Goal: Task Accomplishment & Management: Use online tool/utility

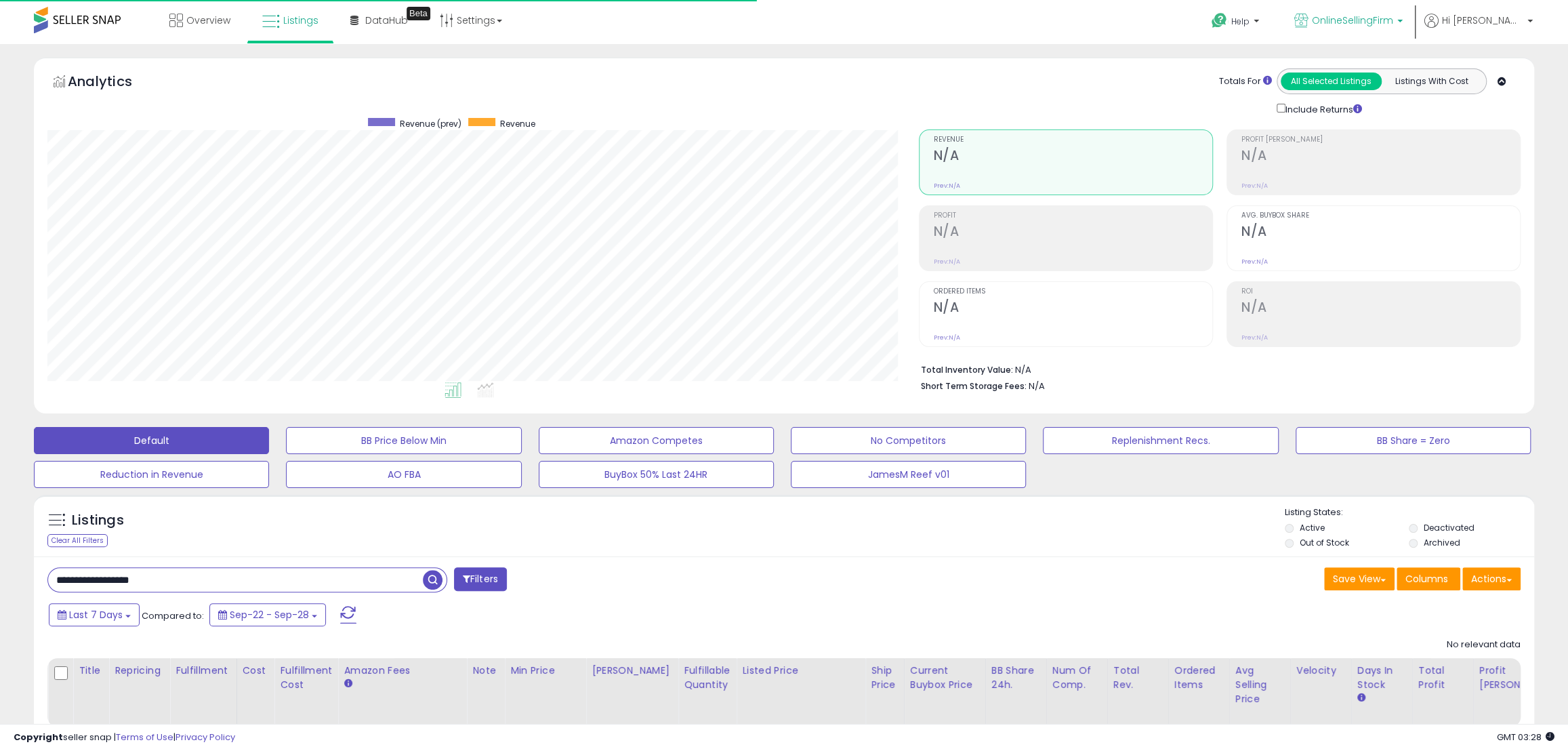
click at [1393, 18] on span "OnlineSellingFirm" at bounding box center [1353, 21] width 81 height 14
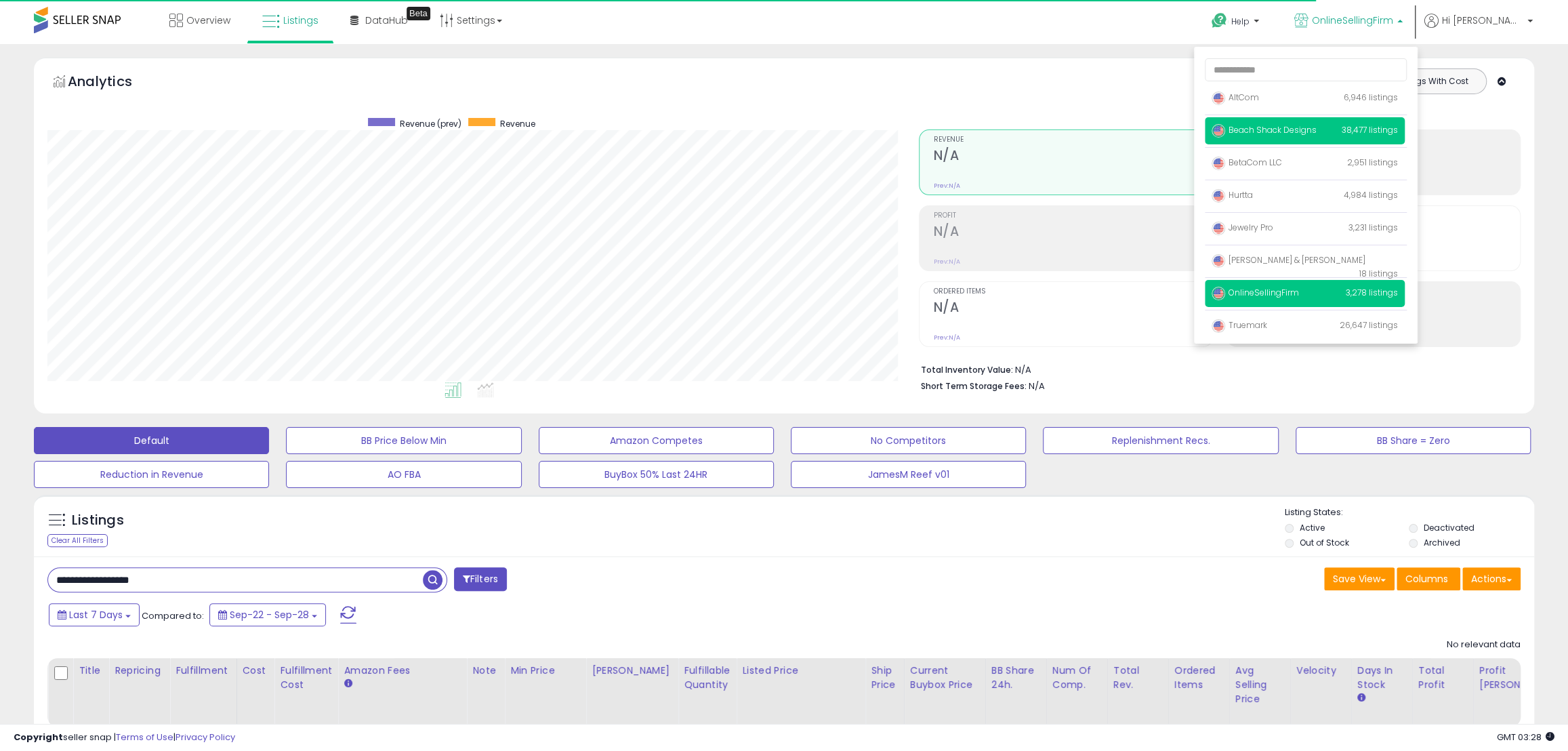
click at [1317, 130] on span "Beach Shack Designs" at bounding box center [1264, 130] width 105 height 12
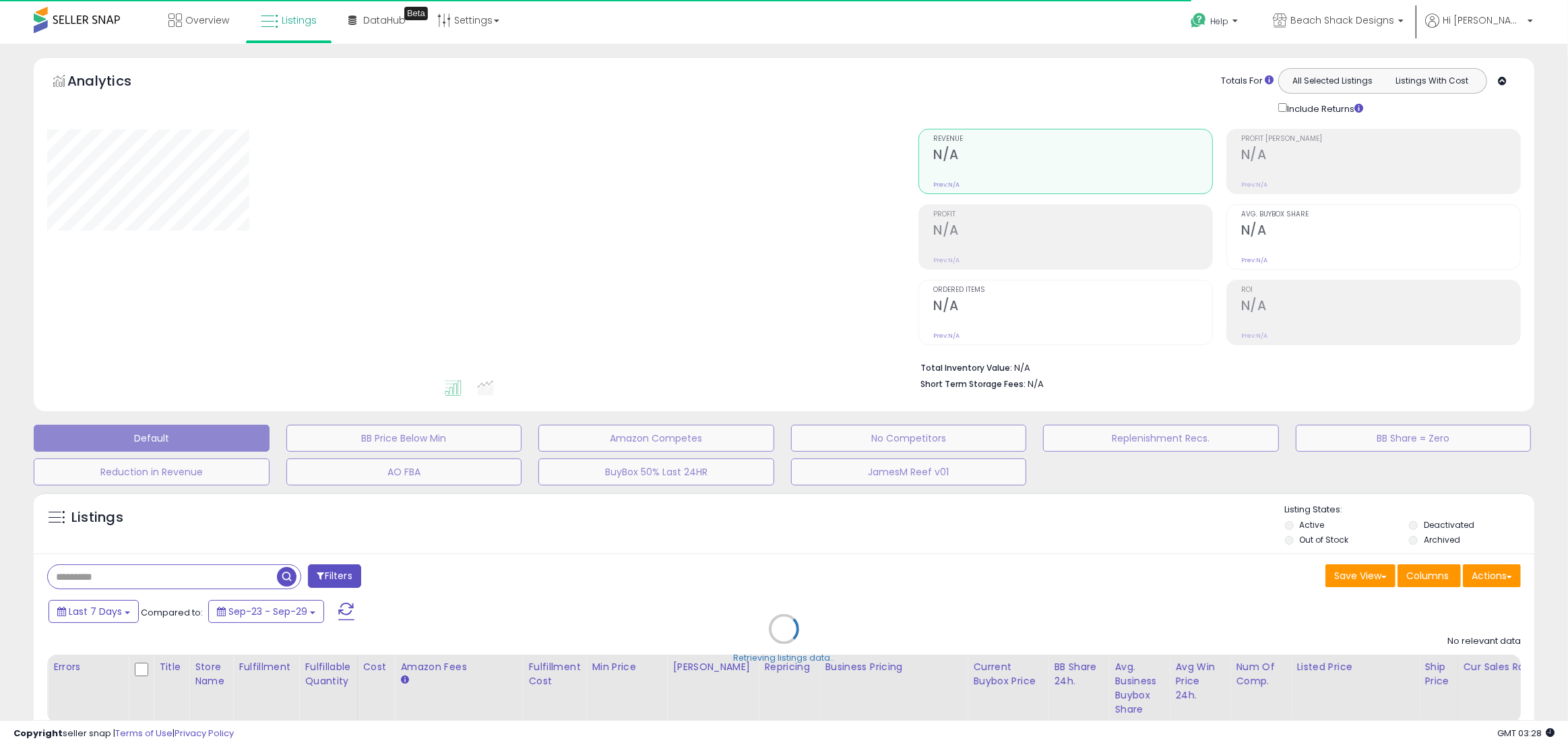
type input "**********"
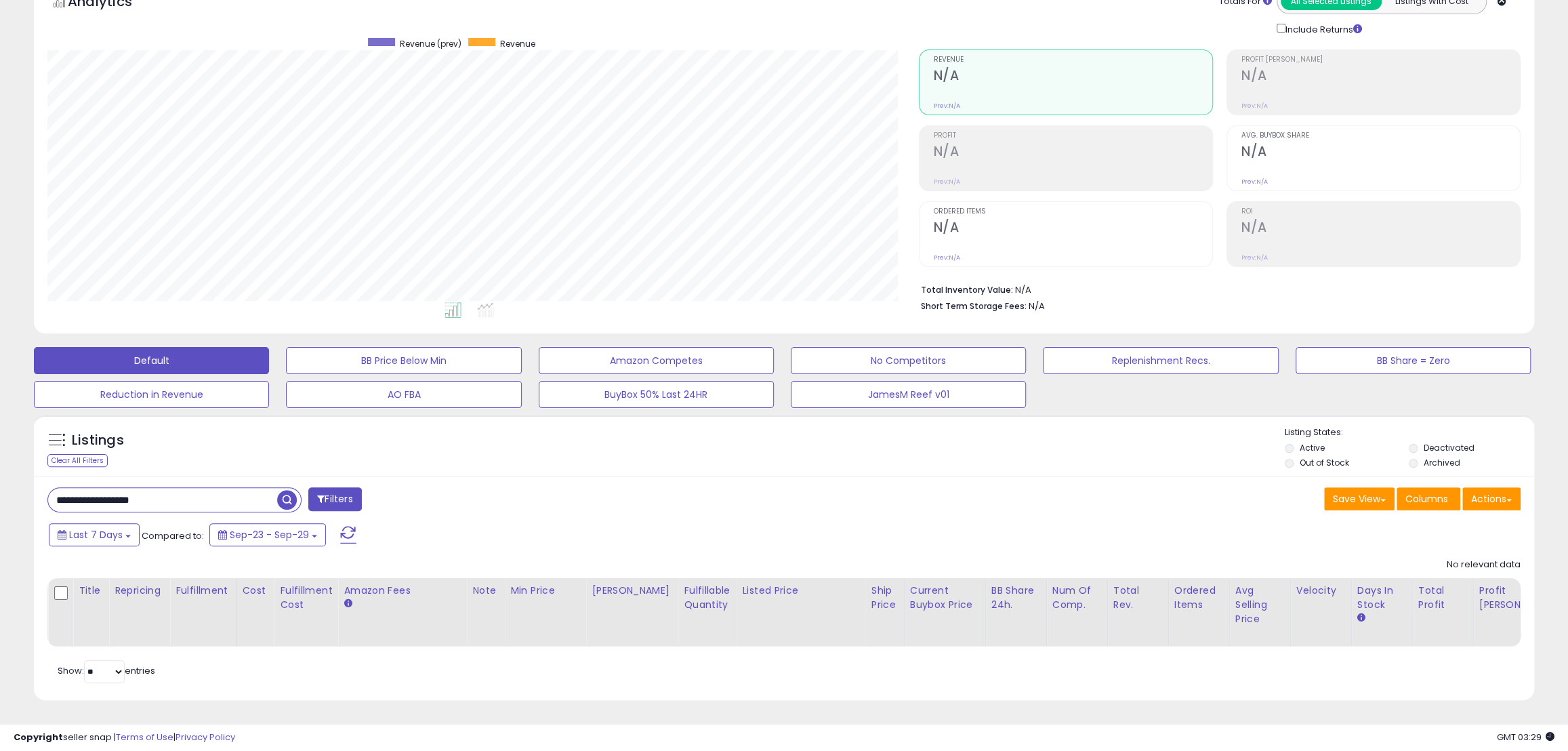
scroll to position [91, 0]
drag, startPoint x: 250, startPoint y: 488, endPoint x: -21, endPoint y: 467, distance: 271.8
click at [0, 467] on html "Unable to login Retrieving listings data.. has not yet accepted the Terms of Us…" at bounding box center [784, 295] width 1568 height 751
click at [431, 492] on span "button" at bounding box center [432, 500] width 20 height 20
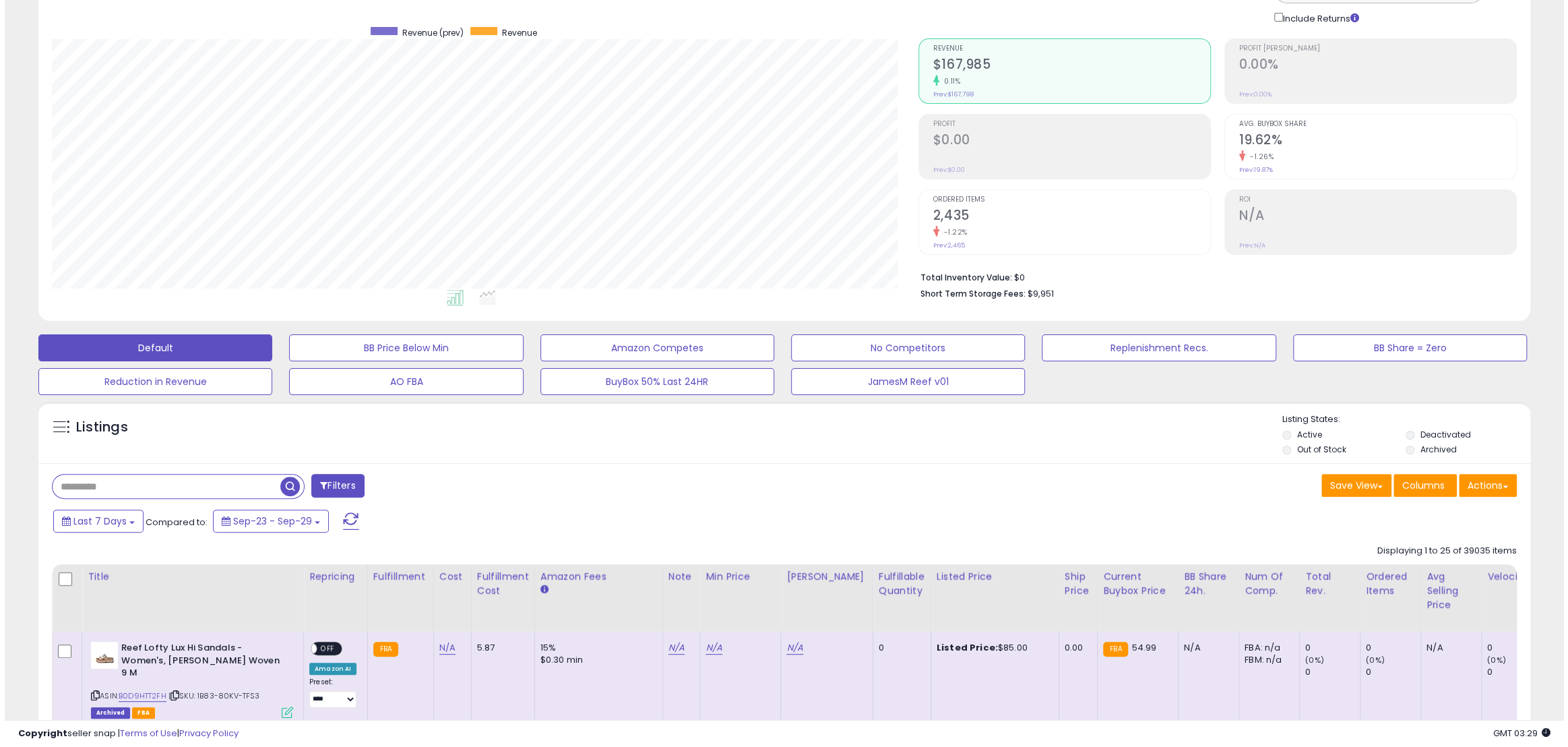
scroll to position [276, 866]
click at [1509, 491] on button "Actions" at bounding box center [1483, 485] width 58 height 23
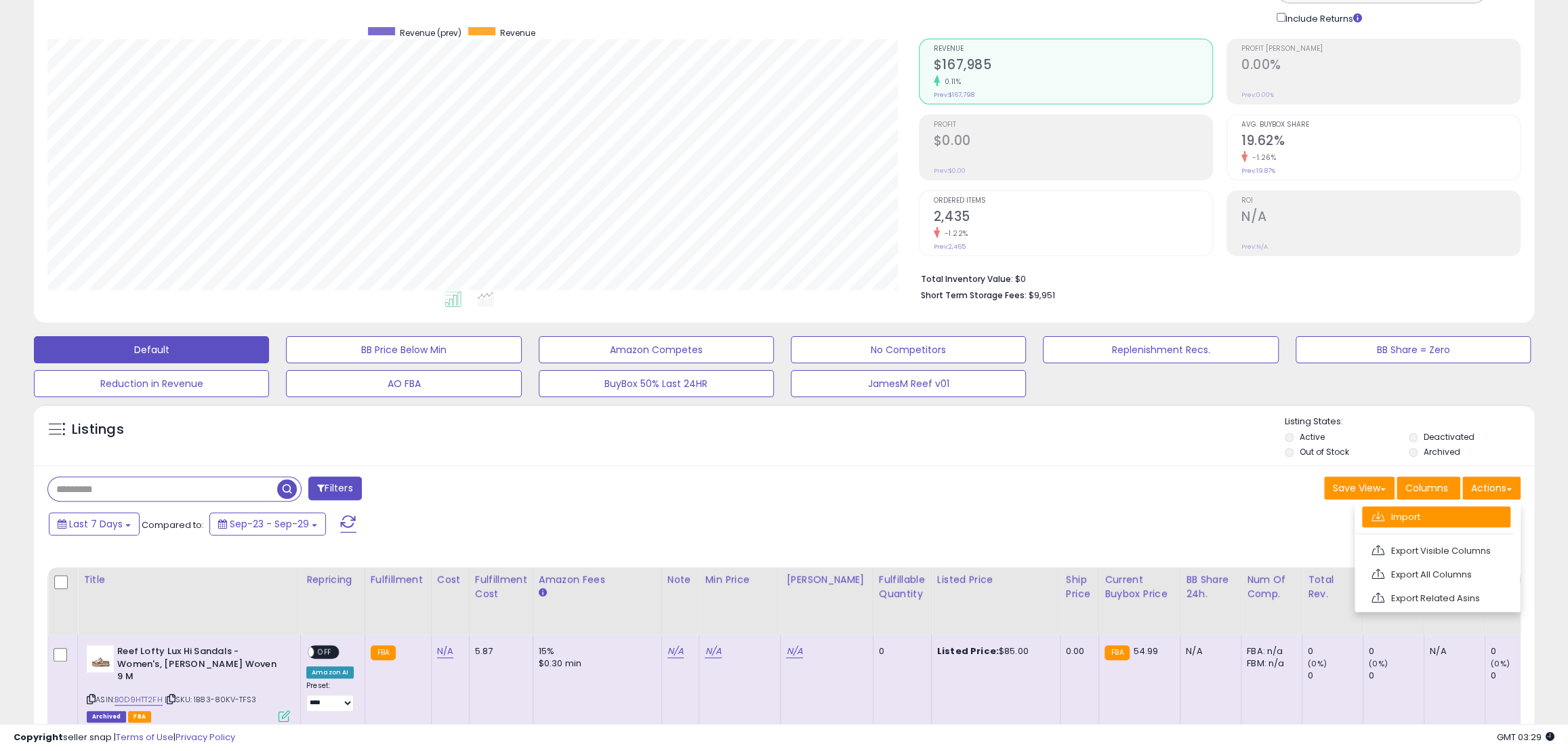
click at [1450, 519] on link "Import" at bounding box center [1435, 516] width 148 height 21
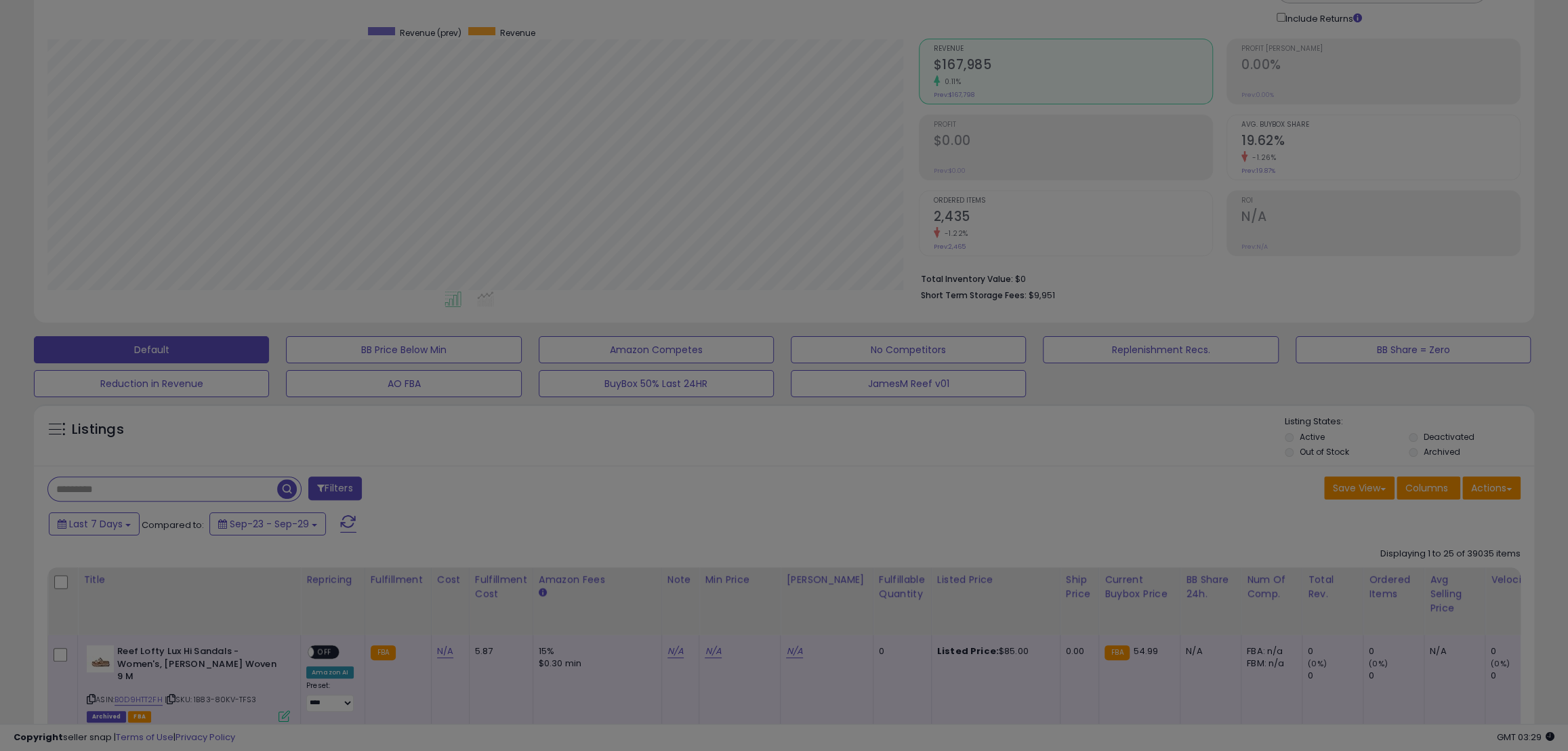
scroll to position [278, 876]
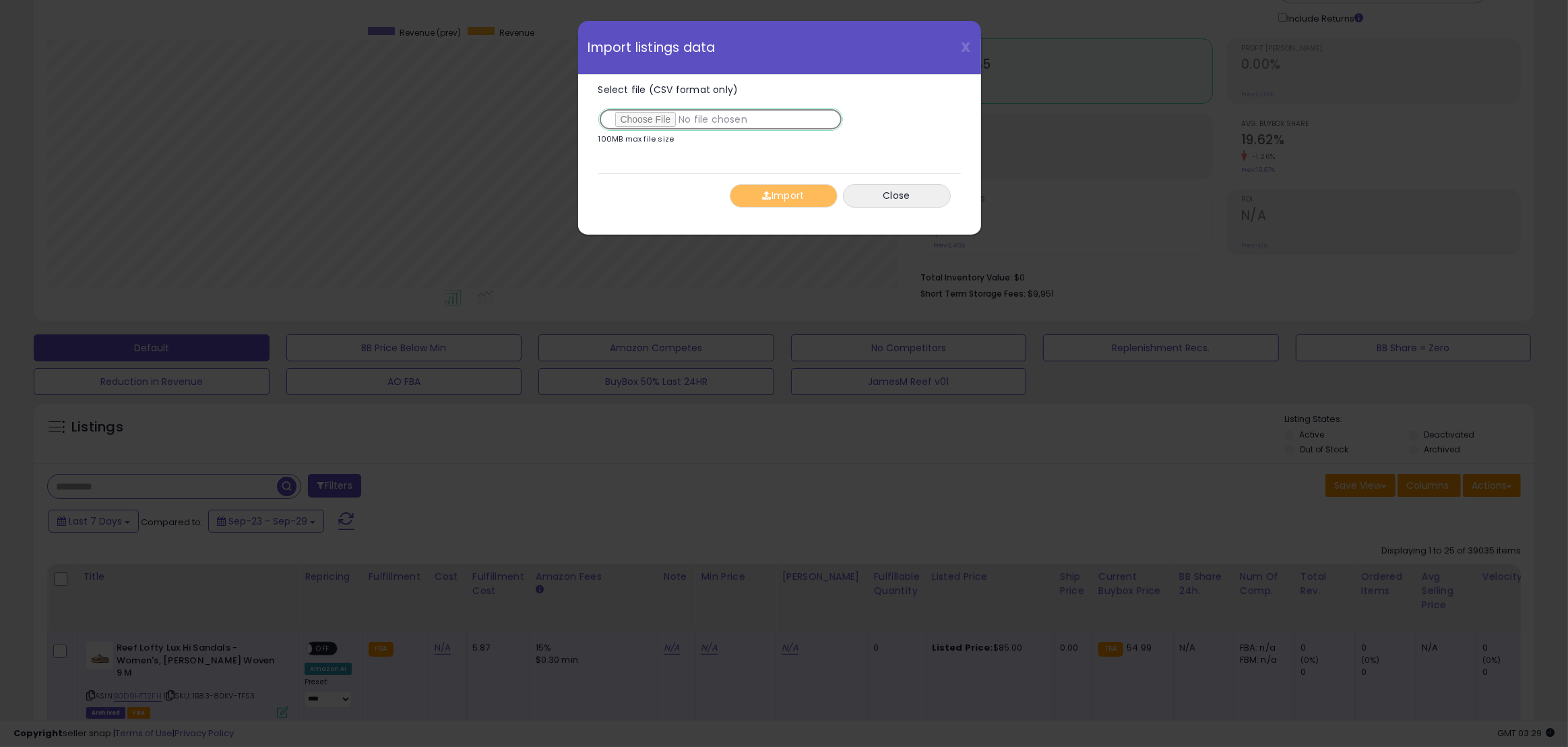
click at [651, 119] on input "Select file (CSV format only)" at bounding box center [721, 119] width 245 height 23
type input "**********"
click at [765, 192] on span "button" at bounding box center [766, 195] width 8 height 9
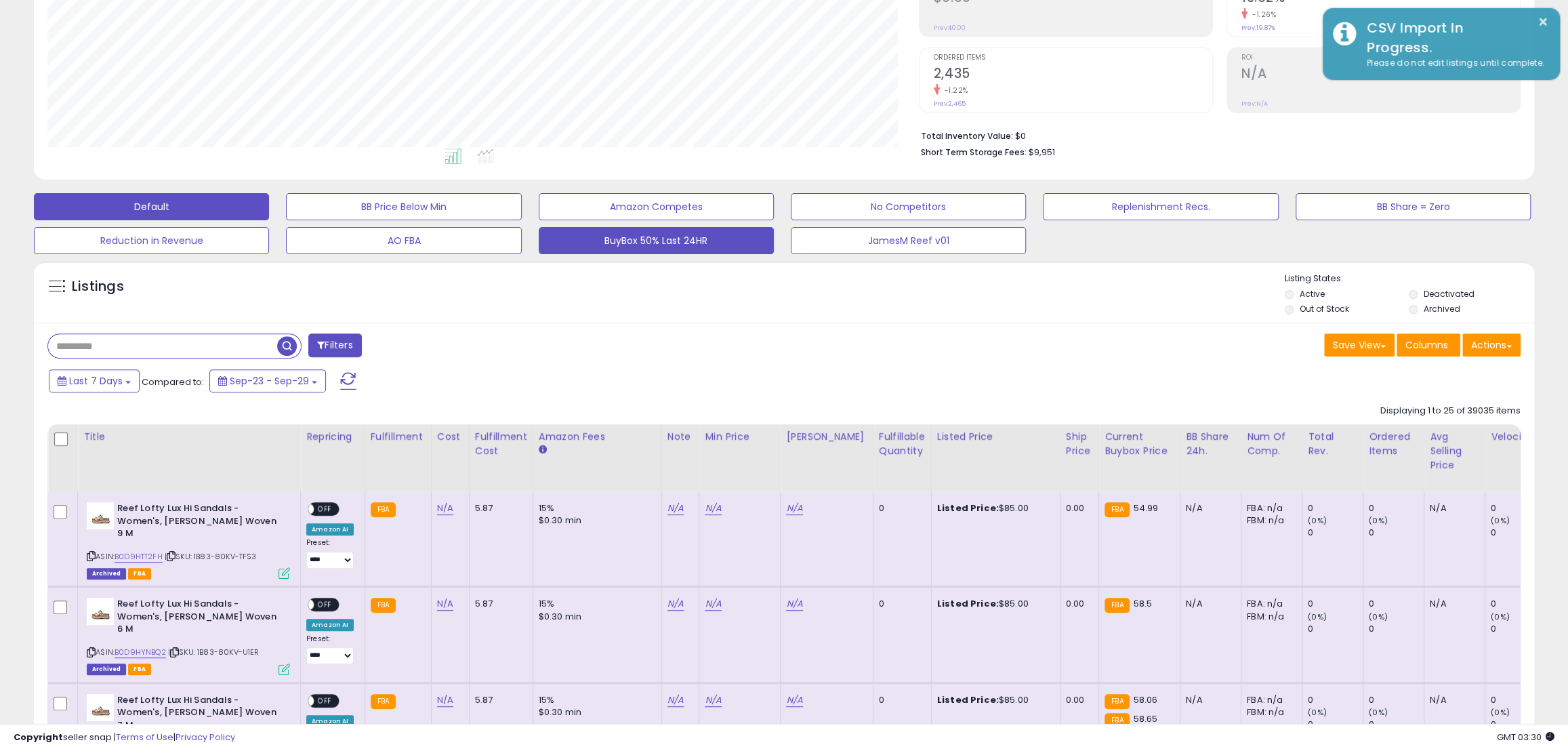
scroll to position [29, 0]
